Goal: Information Seeking & Learning: Learn about a topic

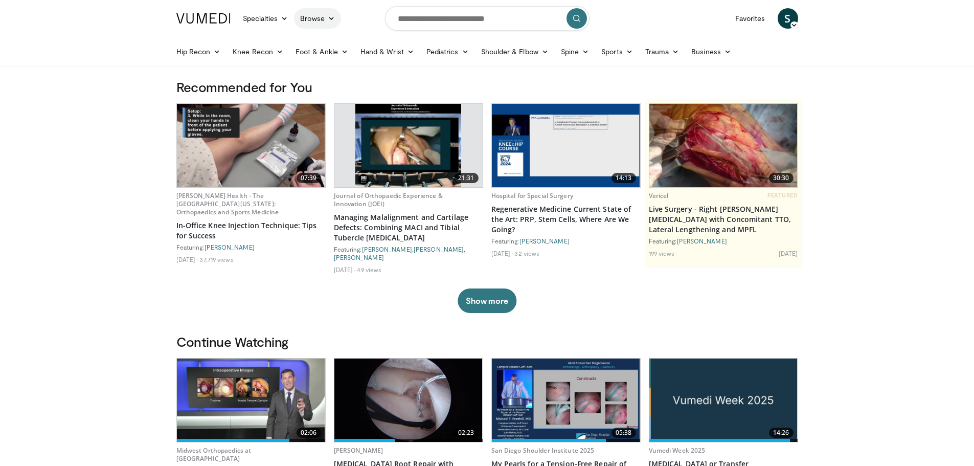
click at [322, 21] on link "Browse" at bounding box center [317, 18] width 47 height 20
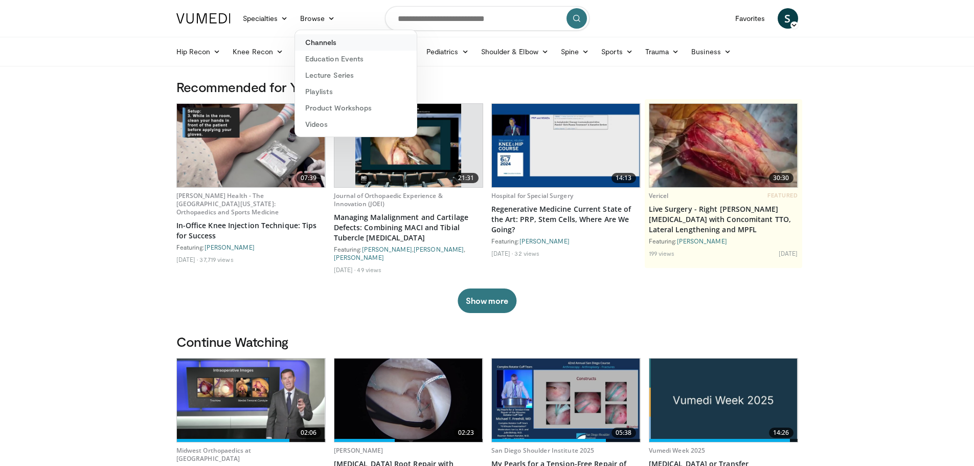
click at [333, 42] on link "Channels" at bounding box center [356, 42] width 122 height 16
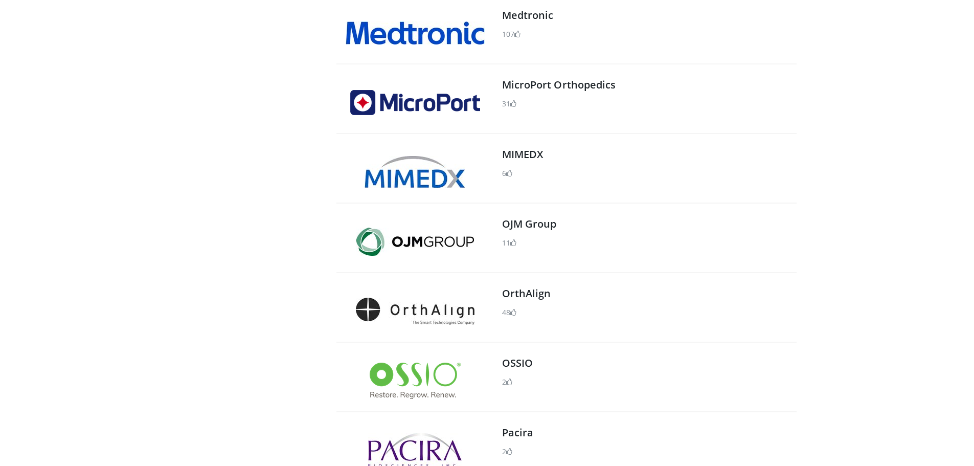
scroll to position [869, 0]
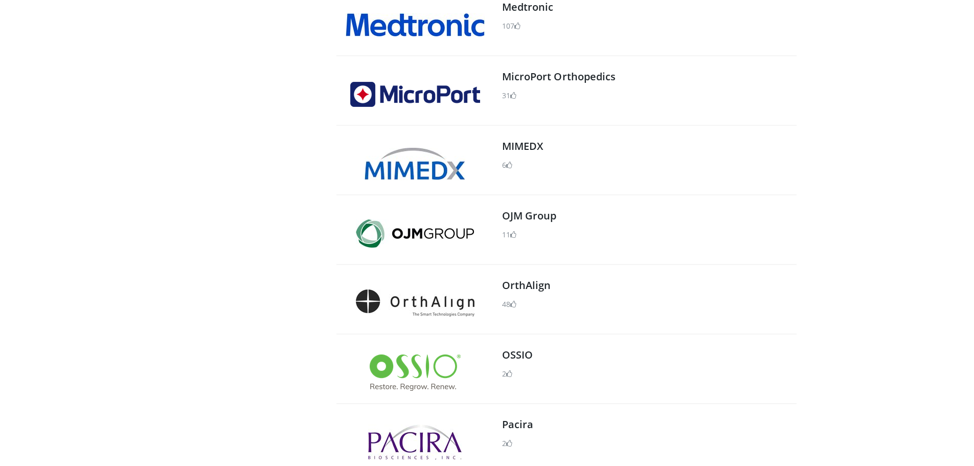
click at [428, 364] on img at bounding box center [414, 372] width 91 height 36
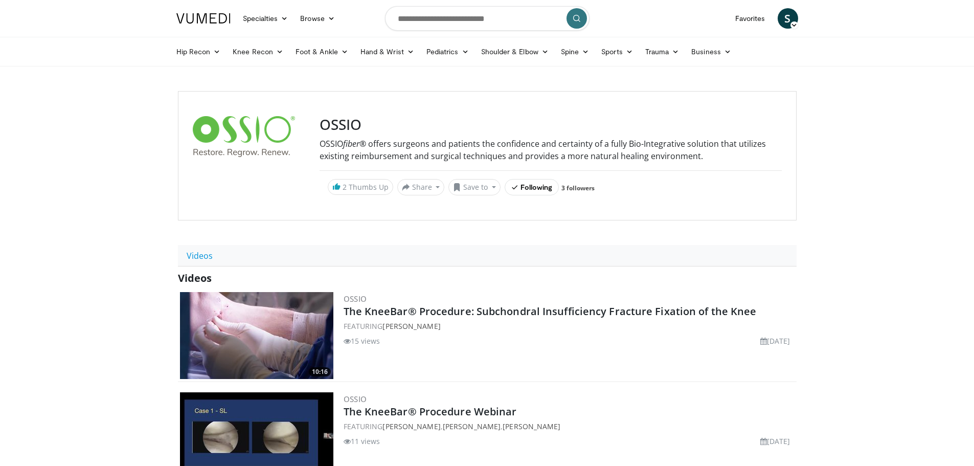
click at [208, 17] on img at bounding box center [203, 18] width 54 height 10
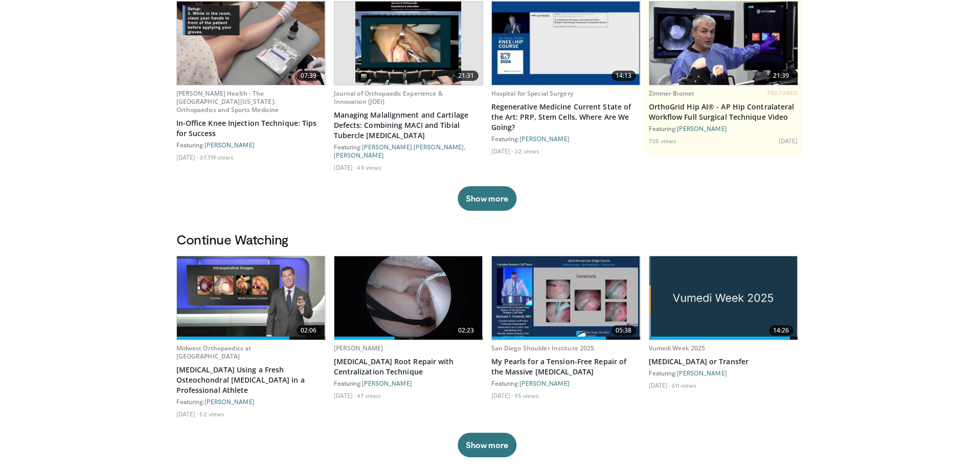
scroll to position [153, 0]
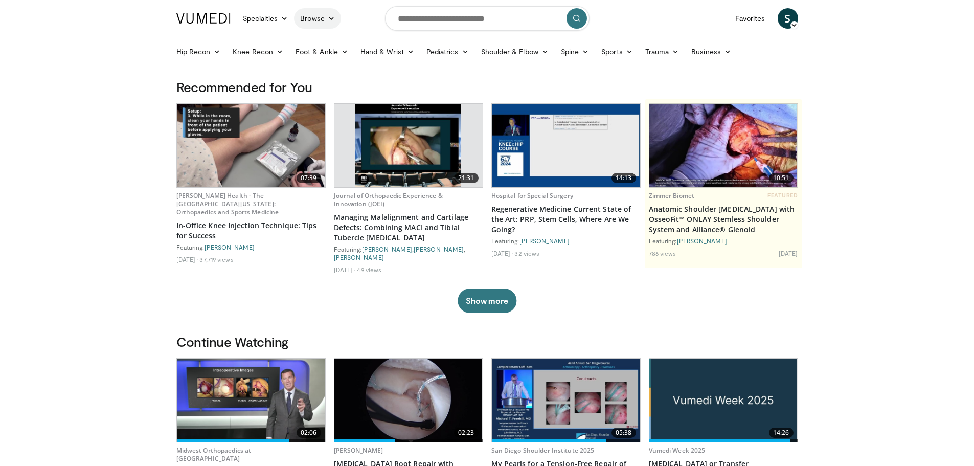
click at [324, 15] on link "Browse" at bounding box center [317, 18] width 47 height 20
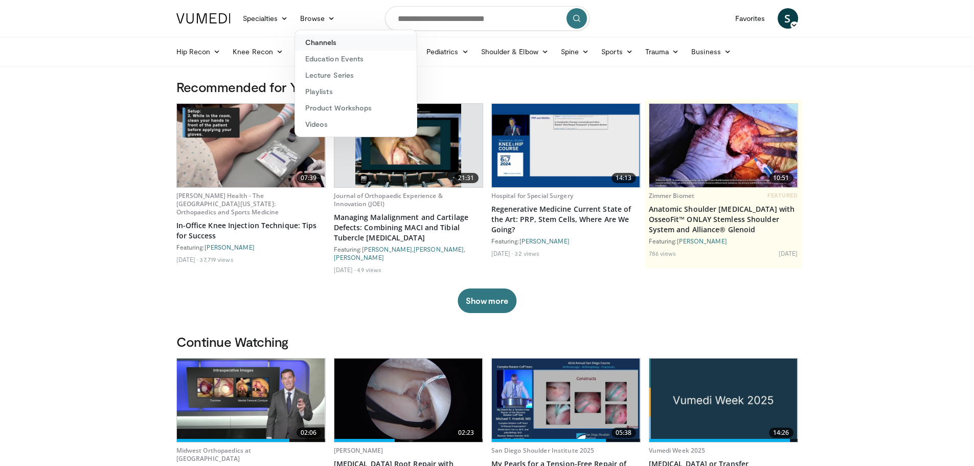
click at [330, 45] on link "Channels" at bounding box center [356, 42] width 122 height 16
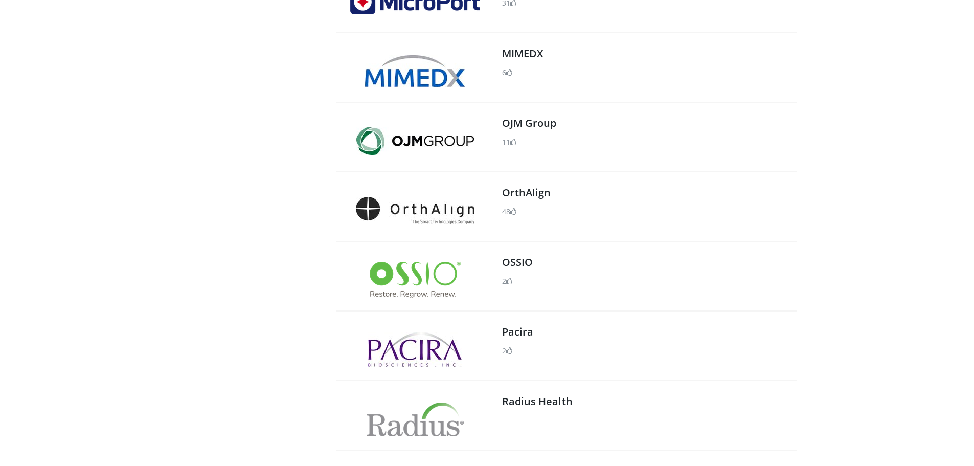
scroll to position [971, 0]
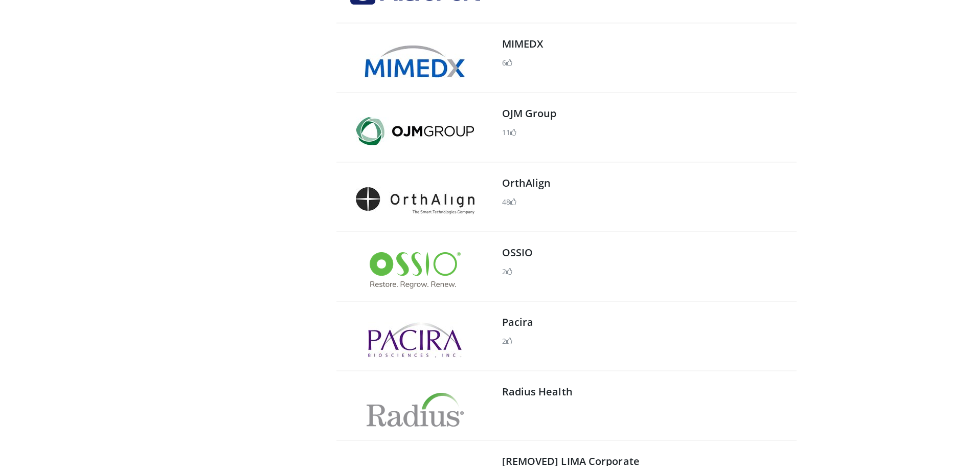
click at [420, 276] on img at bounding box center [414, 270] width 91 height 36
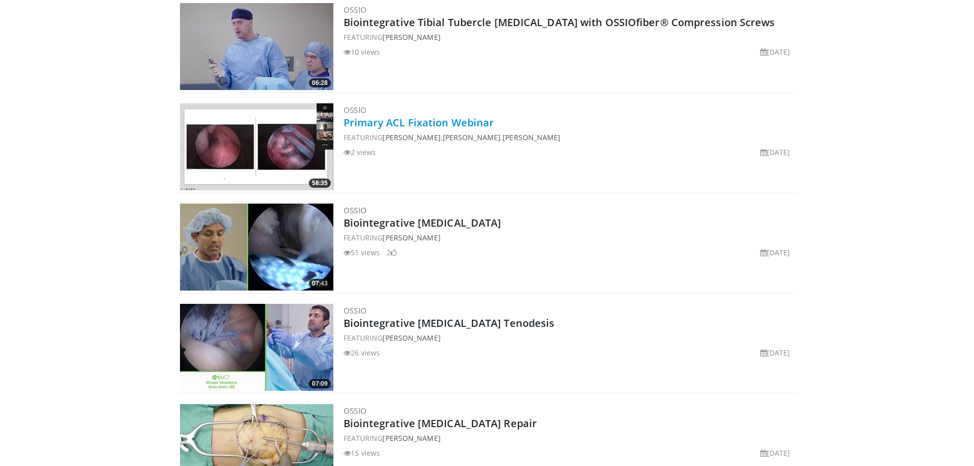
scroll to position [584, 0]
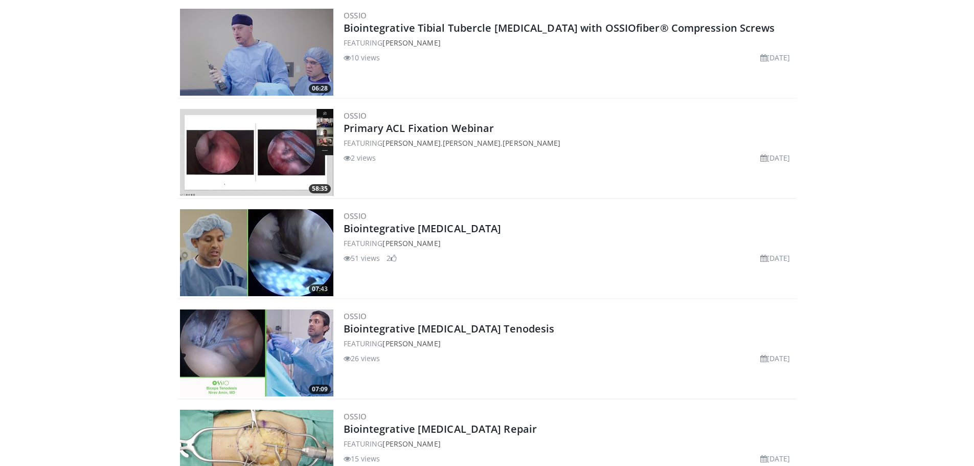
drag, startPoint x: 0, startPoint y: 115, endPoint x: 3, endPoint y: 125, distance: 10.5
click at [0, 115] on body "Specialties Adult & Family Medicine Allergy, Asthma, Immunology Anesthesiology …" at bounding box center [487, 43] width 974 height 1254
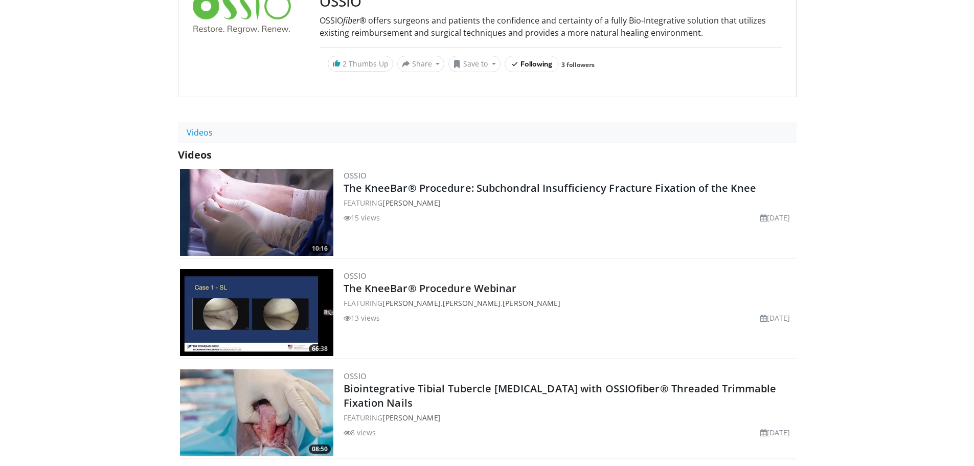
scroll to position [0, 0]
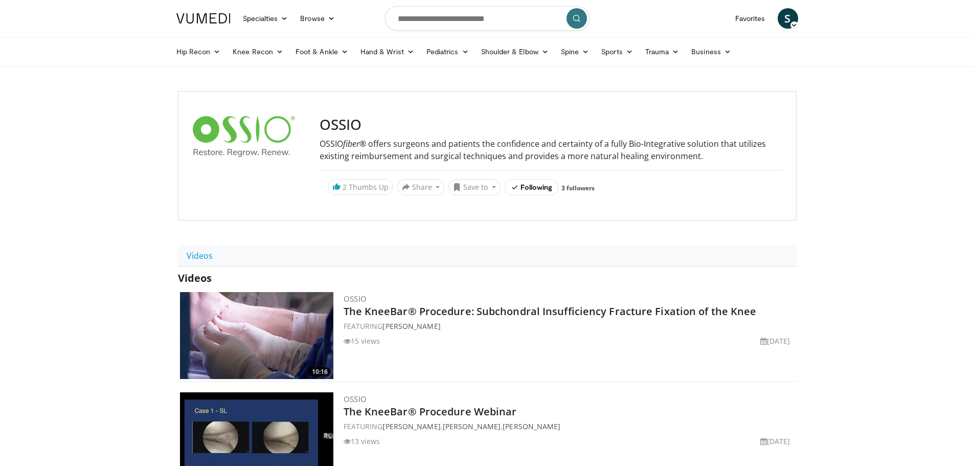
click at [191, 6] on link at bounding box center [203, 18] width 66 height 29
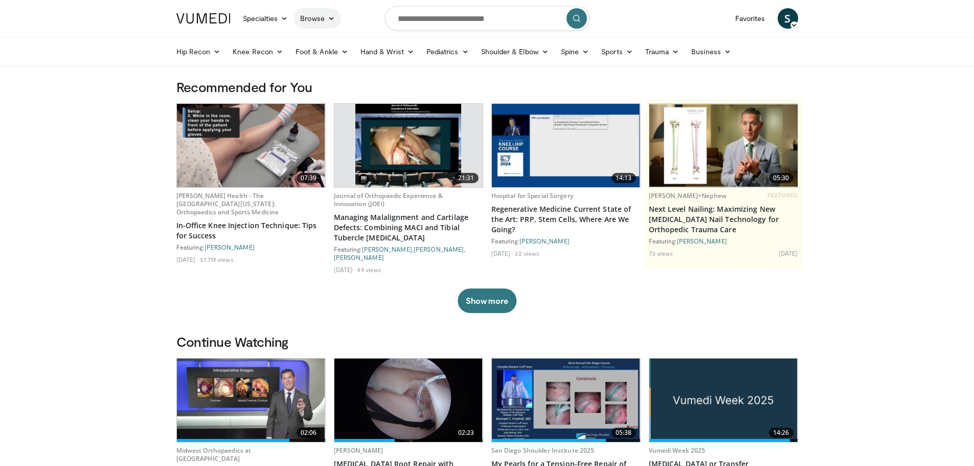
click at [313, 24] on link "Browse" at bounding box center [317, 18] width 47 height 20
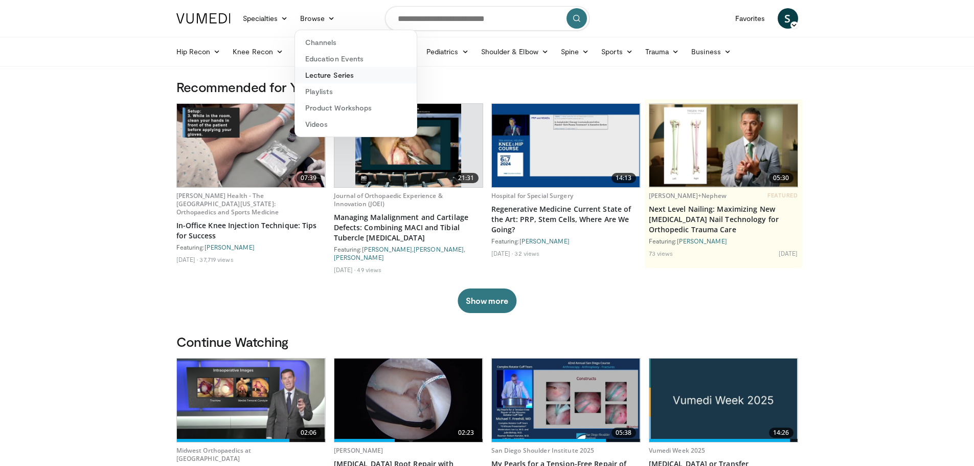
click at [318, 75] on link "Lecture Series" at bounding box center [356, 75] width 122 height 16
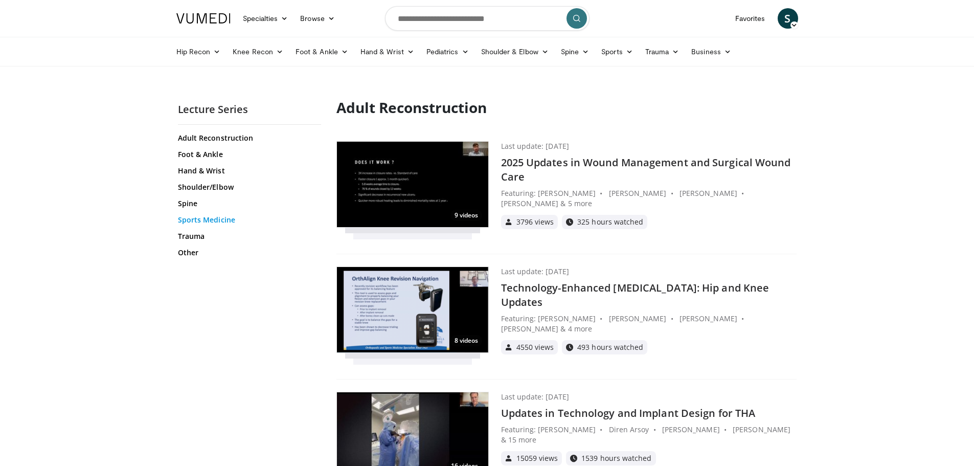
click at [192, 218] on link "Sports Medicine" at bounding box center [248, 220] width 141 height 10
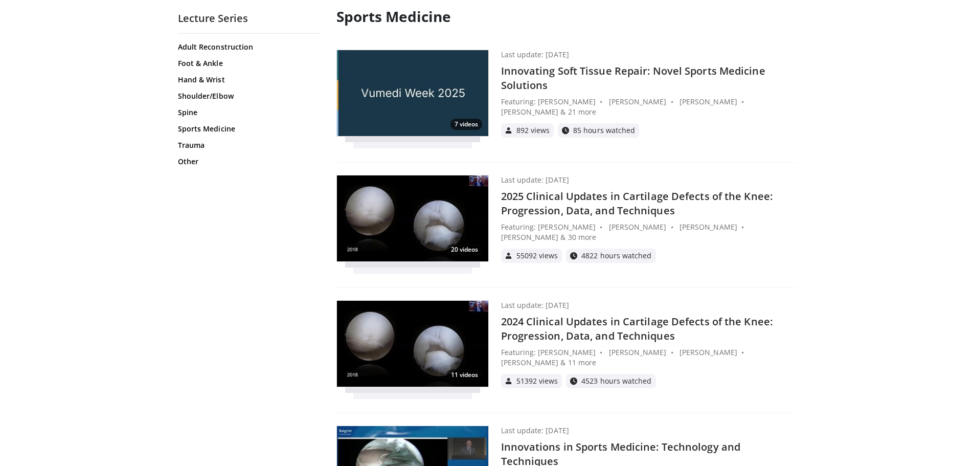
click at [539, 70] on h4 "Innovating Soft Tissue Repair: Novel Sports Medicine Solutions" at bounding box center [648, 78] width 295 height 29
